Goal: Task Accomplishment & Management: Manage account settings

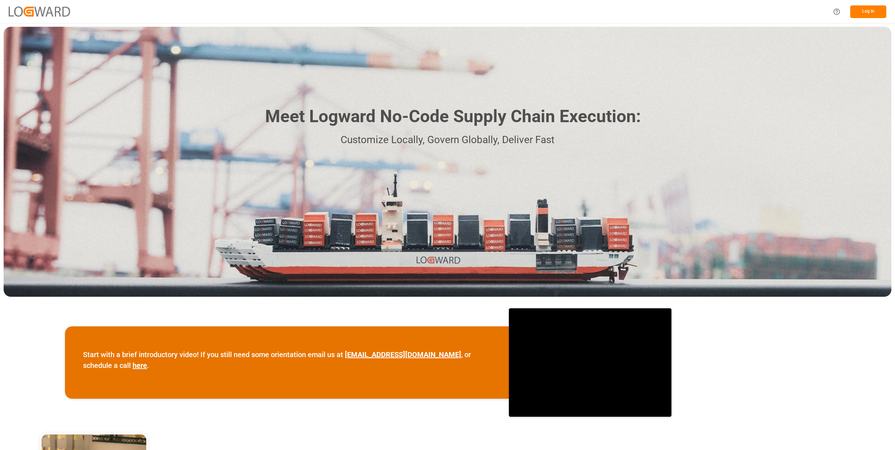
click at [872, 13] on button "Log In" at bounding box center [868, 11] width 36 height 13
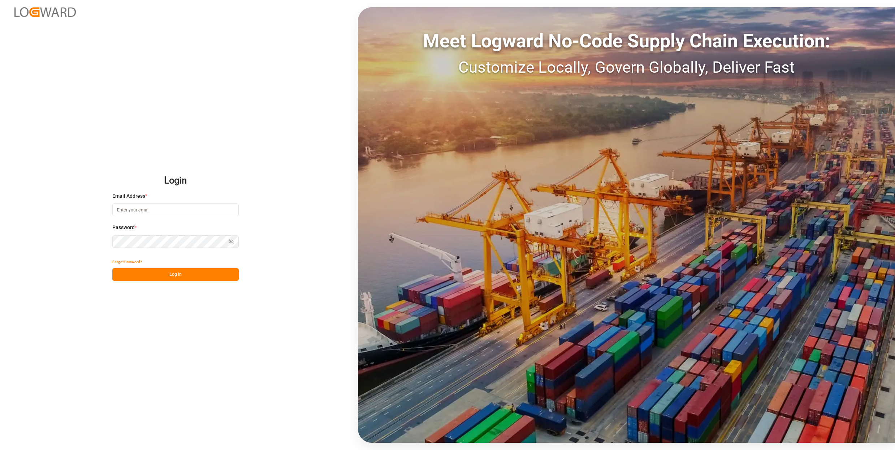
type input "sebastian.graf@logward.com"
click at [184, 273] on button "Log In" at bounding box center [175, 274] width 126 height 13
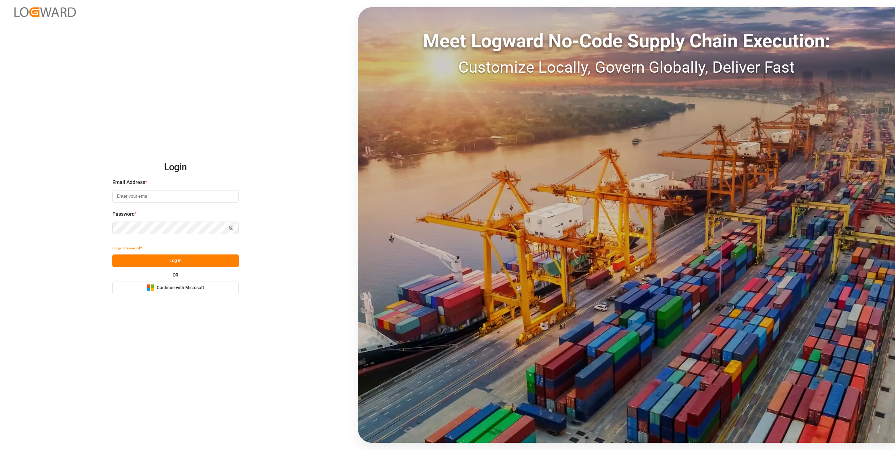
click at [176, 289] on span "Continue with Microsoft" at bounding box center [180, 288] width 47 height 7
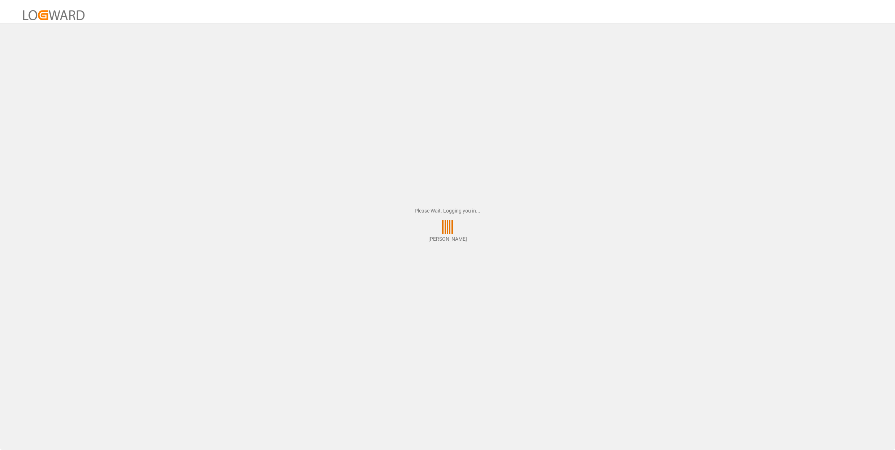
click at [272, 226] on div "Please Wait. Logging you in... [PERSON_NAME]" at bounding box center [447, 225] width 895 height 450
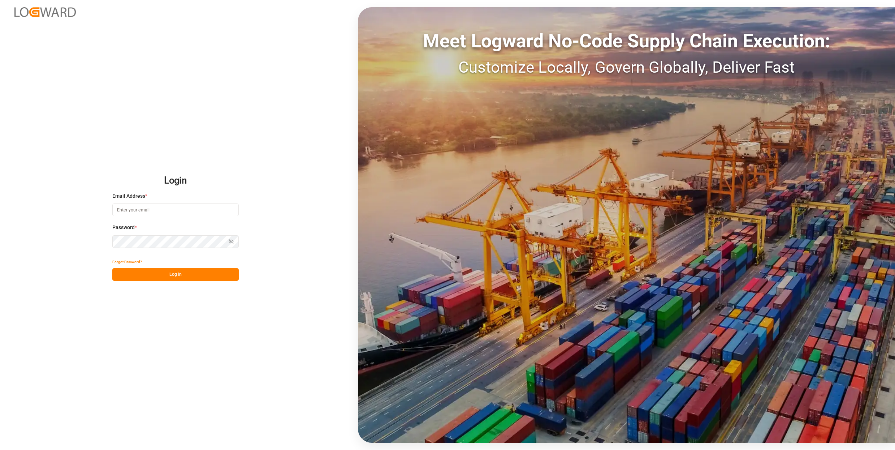
type input "sebastian.graf@logward.com"
drag, startPoint x: 199, startPoint y: 276, endPoint x: 293, endPoint y: 223, distance: 107.7
click at [200, 275] on button "Log In" at bounding box center [175, 274] width 126 height 13
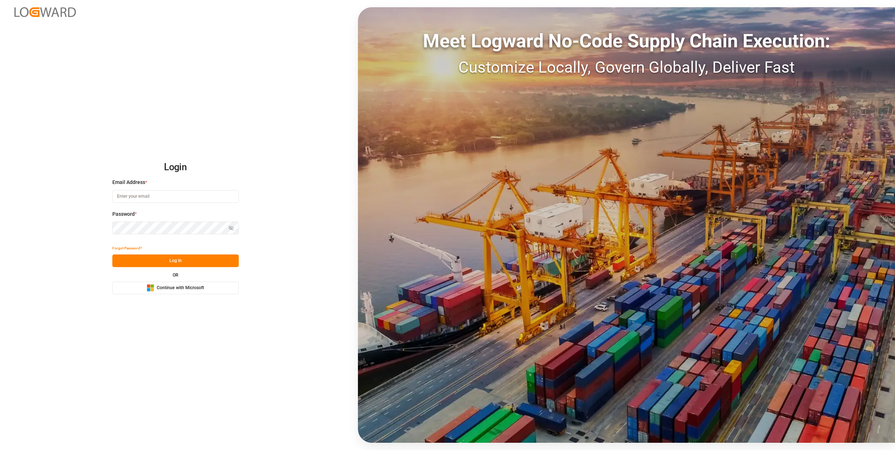
click at [214, 286] on button "Microsoft Logo Continue with Microsoft" at bounding box center [175, 287] width 126 height 13
